Goal: Task Accomplishment & Management: Manage account settings

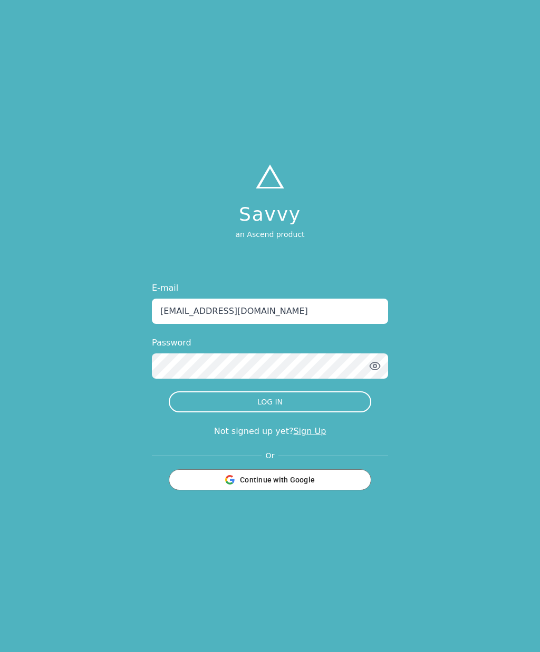
type input "[EMAIL_ADDRESS][DOMAIN_NAME]"
click at [270, 413] on button "LOG IN" at bounding box center [270, 402] width 202 height 21
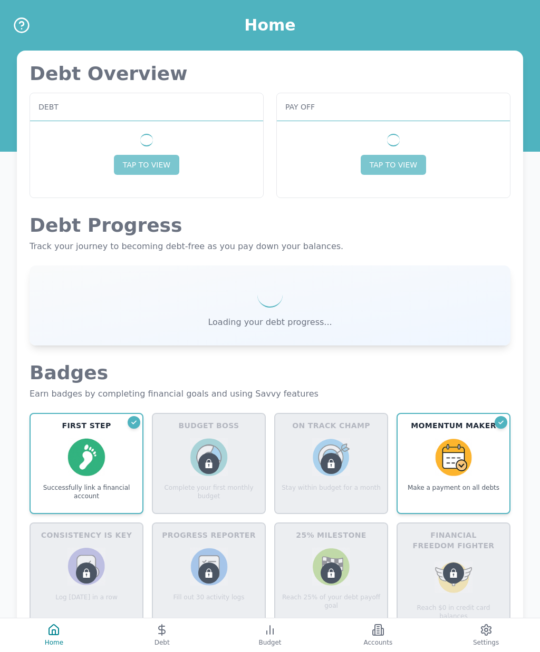
click at [171, 635] on button "Debt" at bounding box center [162, 636] width 108 height 34
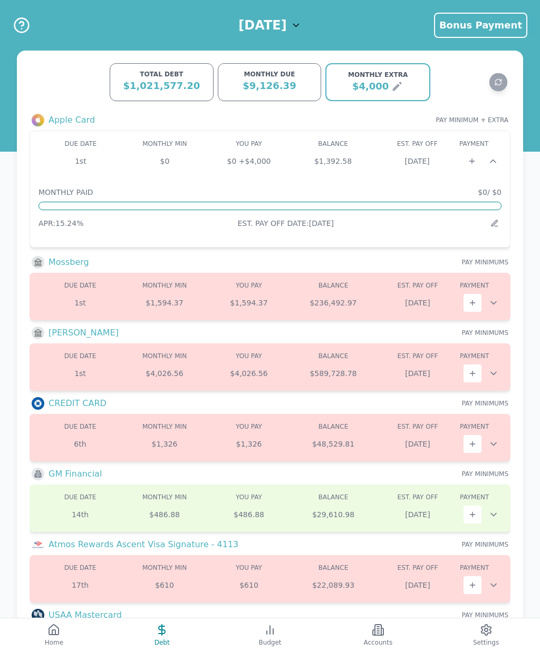
click at [375, 153] on div "1st $0 $0 + $4,000 $1,392.58 [DATE]" at bounding box center [269, 161] width 463 height 18
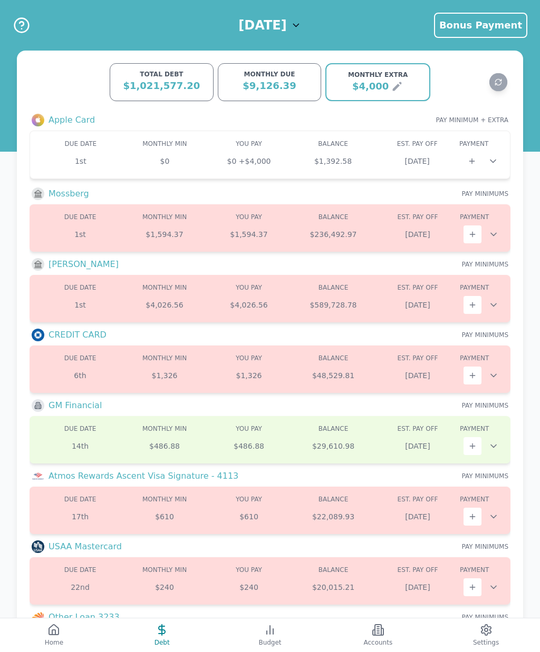
click at [486, 631] on circle at bounding box center [485, 630] width 3 height 3
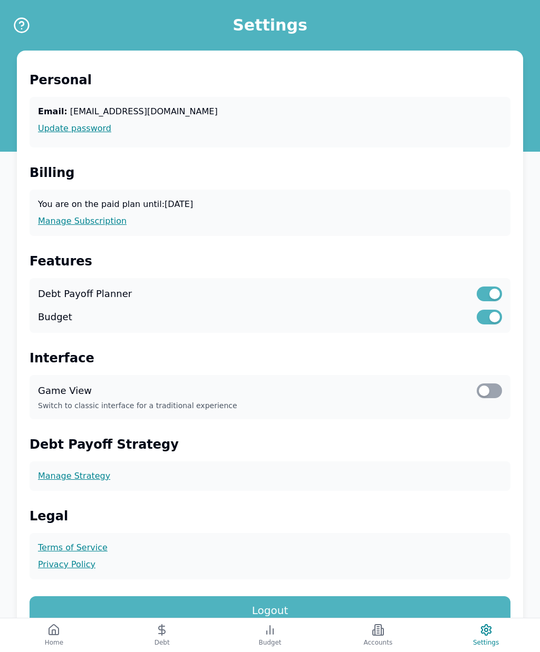
click at [385, 629] on button "Accounts" at bounding box center [378, 636] width 108 height 34
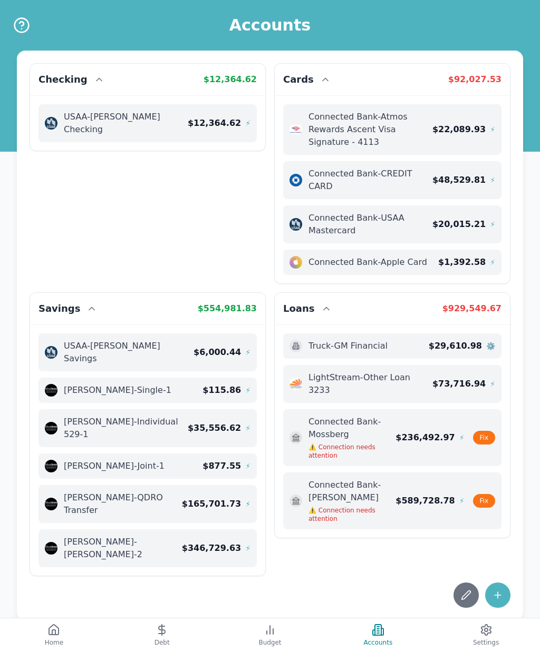
click at [499, 583] on button at bounding box center [497, 595] width 25 height 25
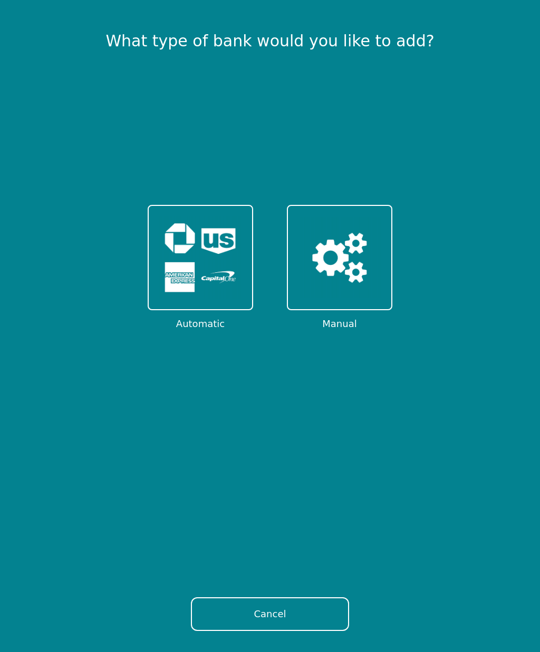
click at [220, 283] on img at bounding box center [200, 258] width 82 height 82
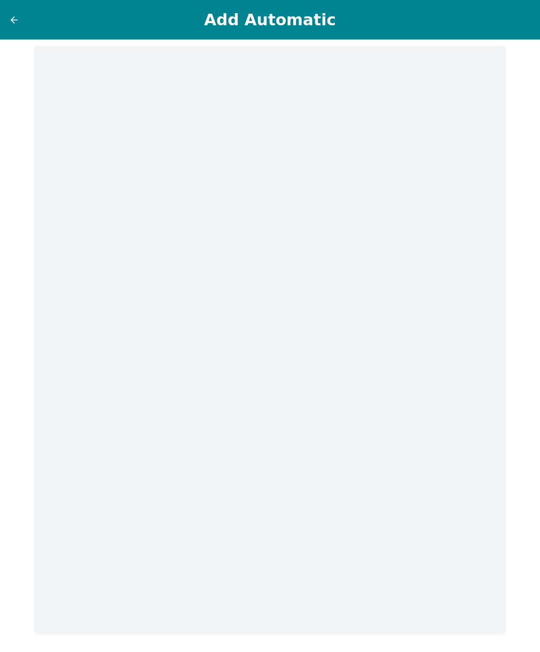
click at [9, 24] on icon at bounding box center [14, 20] width 11 height 11
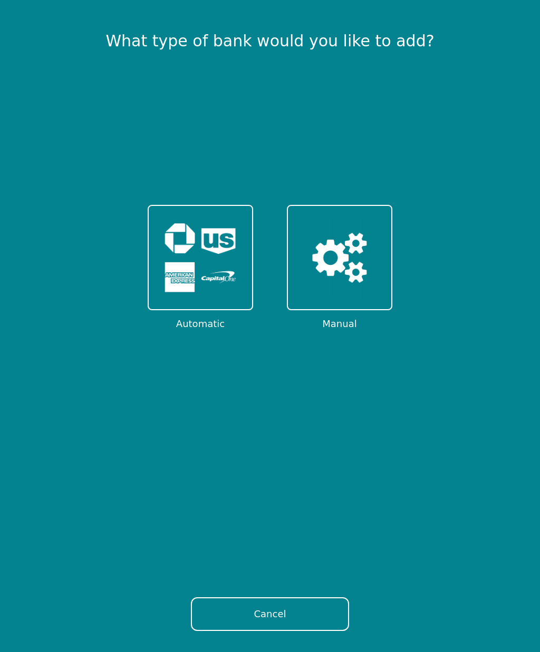
scroll to position [37, 0]
click at [243, 617] on button "Cancel" at bounding box center [270, 615] width 158 height 34
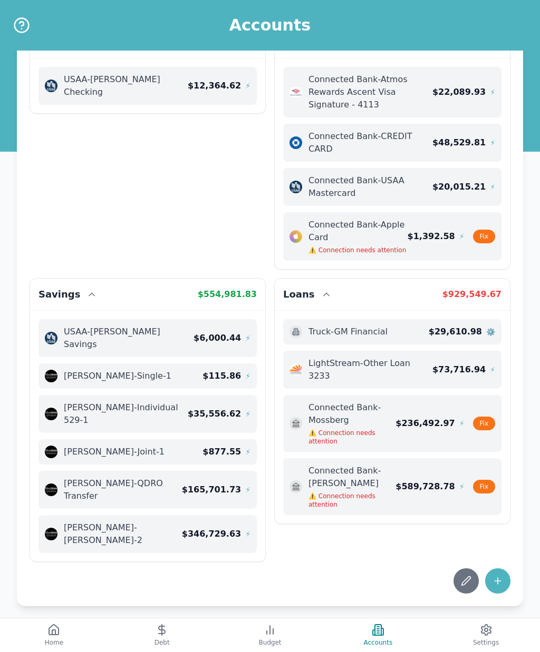
click at [484, 480] on button "Fix" at bounding box center [484, 487] width 22 height 14
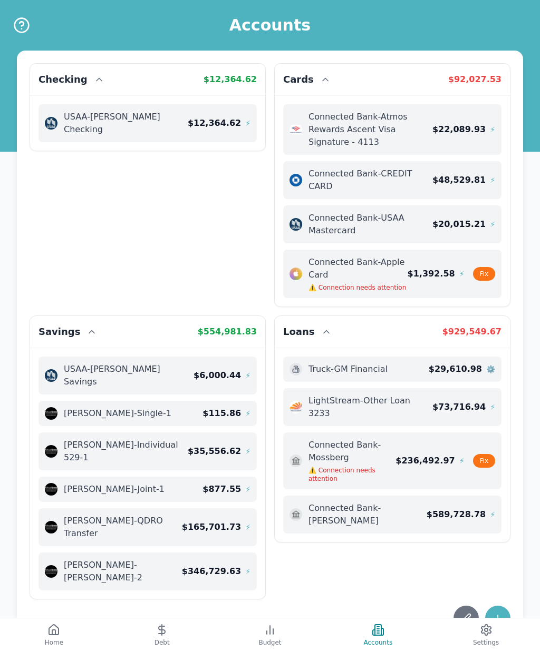
click at [486, 274] on button "Fix" at bounding box center [484, 274] width 22 height 14
